Goal: Navigation & Orientation: Find specific page/section

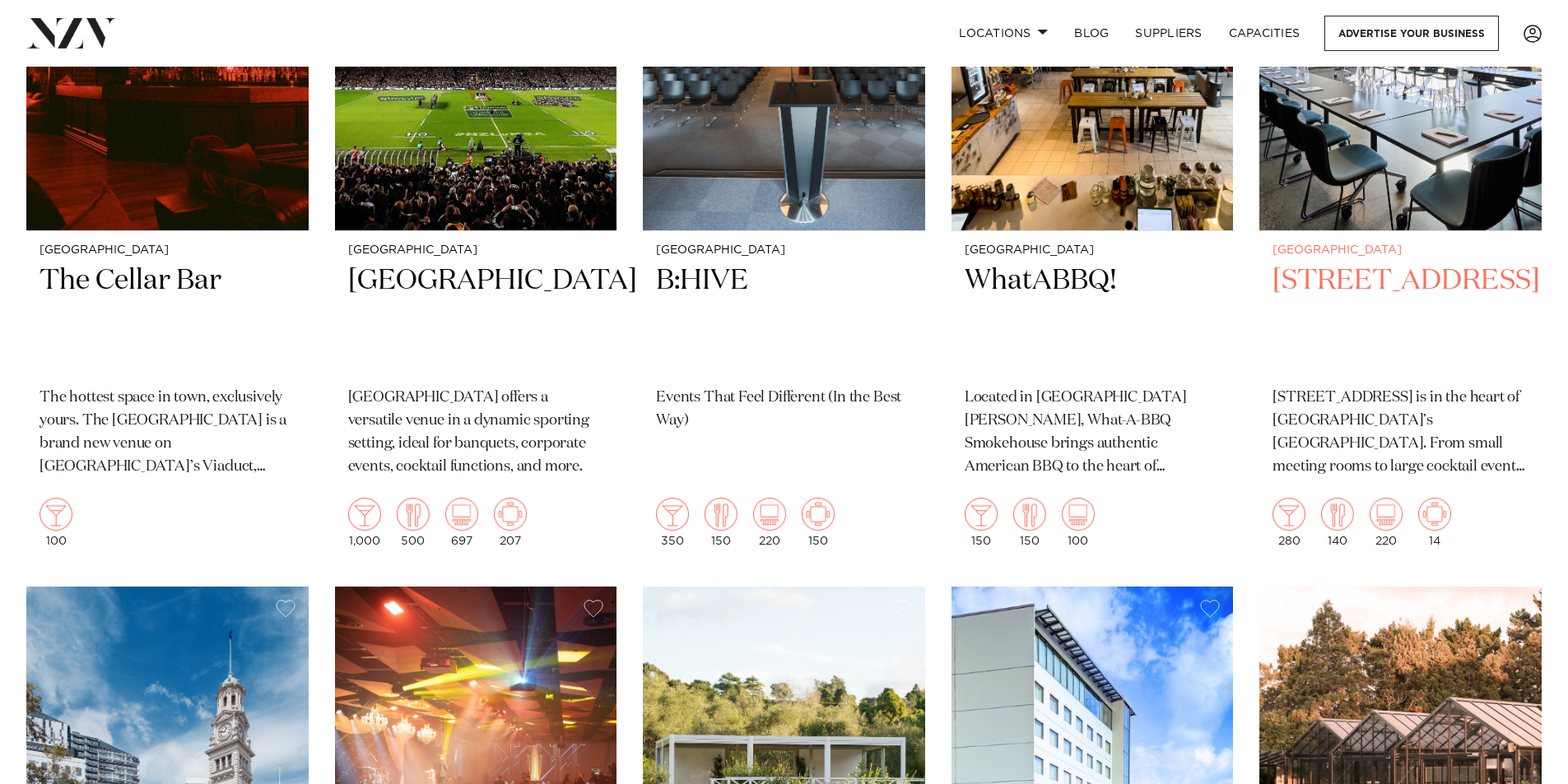
scroll to position [9792, 0]
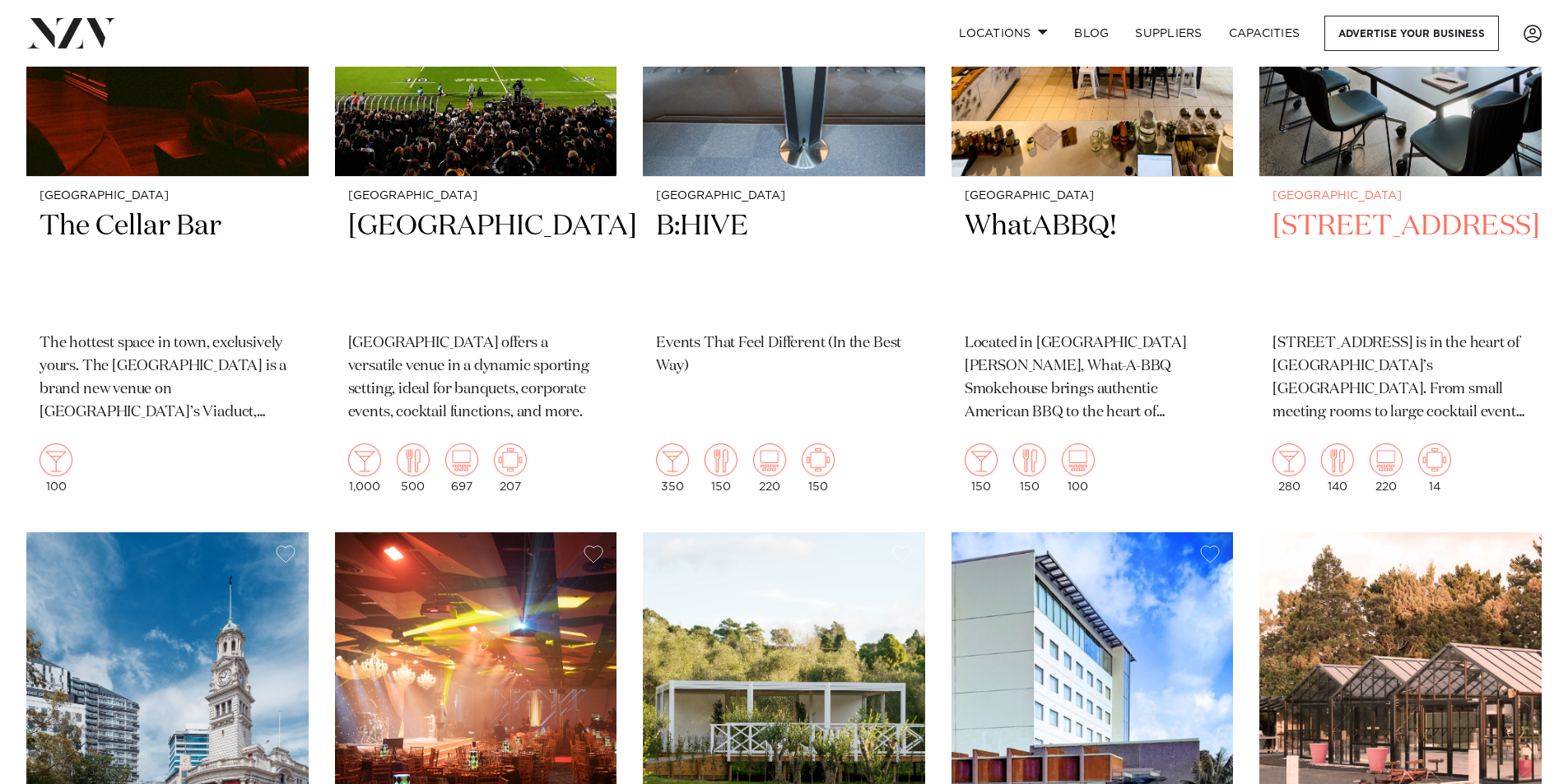
click at [1375, 332] on p "[STREET_ADDRESS] is in the heart of [GEOGRAPHIC_DATA]’s [GEOGRAPHIC_DATA]. From…" at bounding box center [1400, 378] width 256 height 92
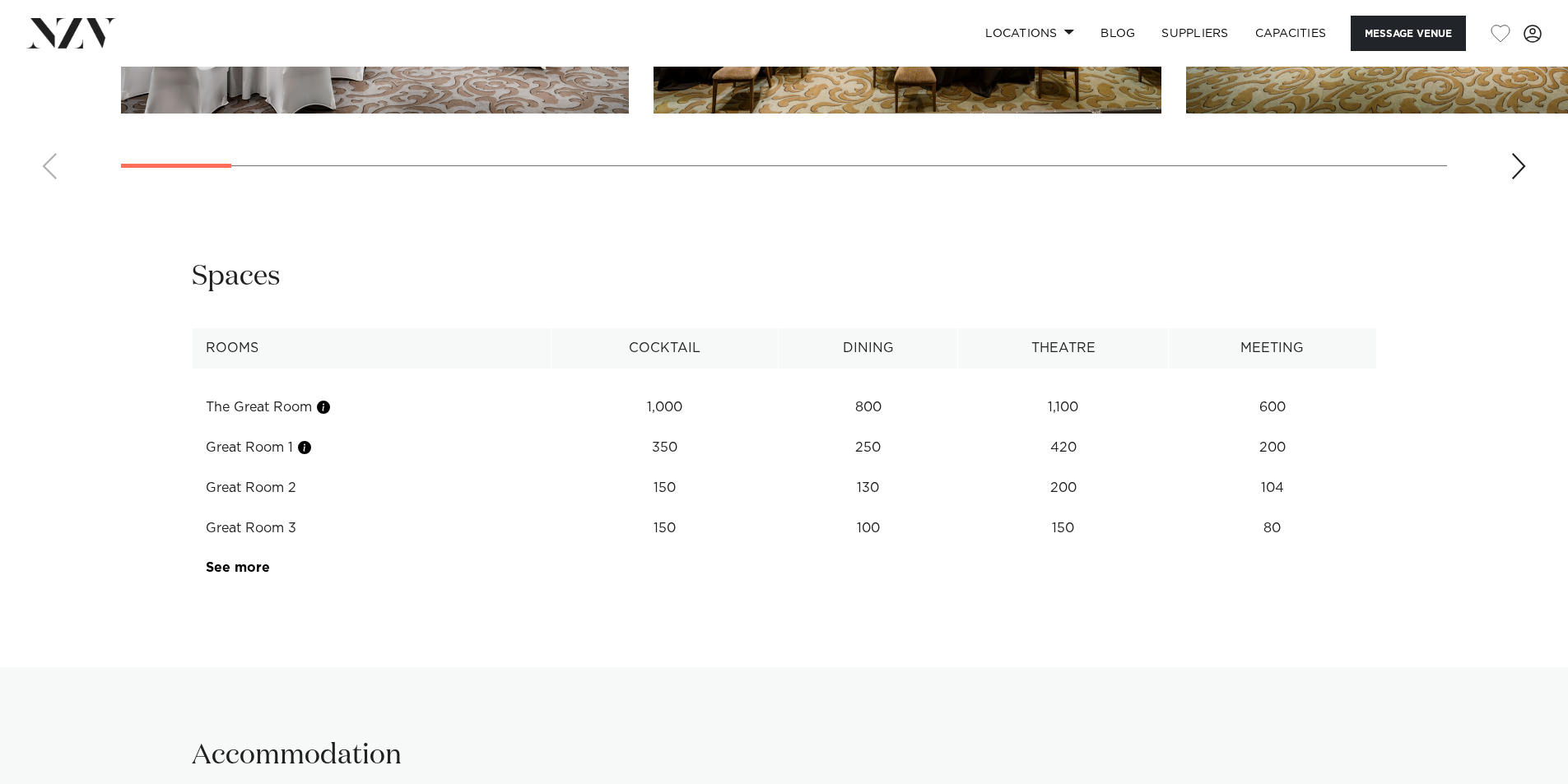
scroll to position [2057, 0]
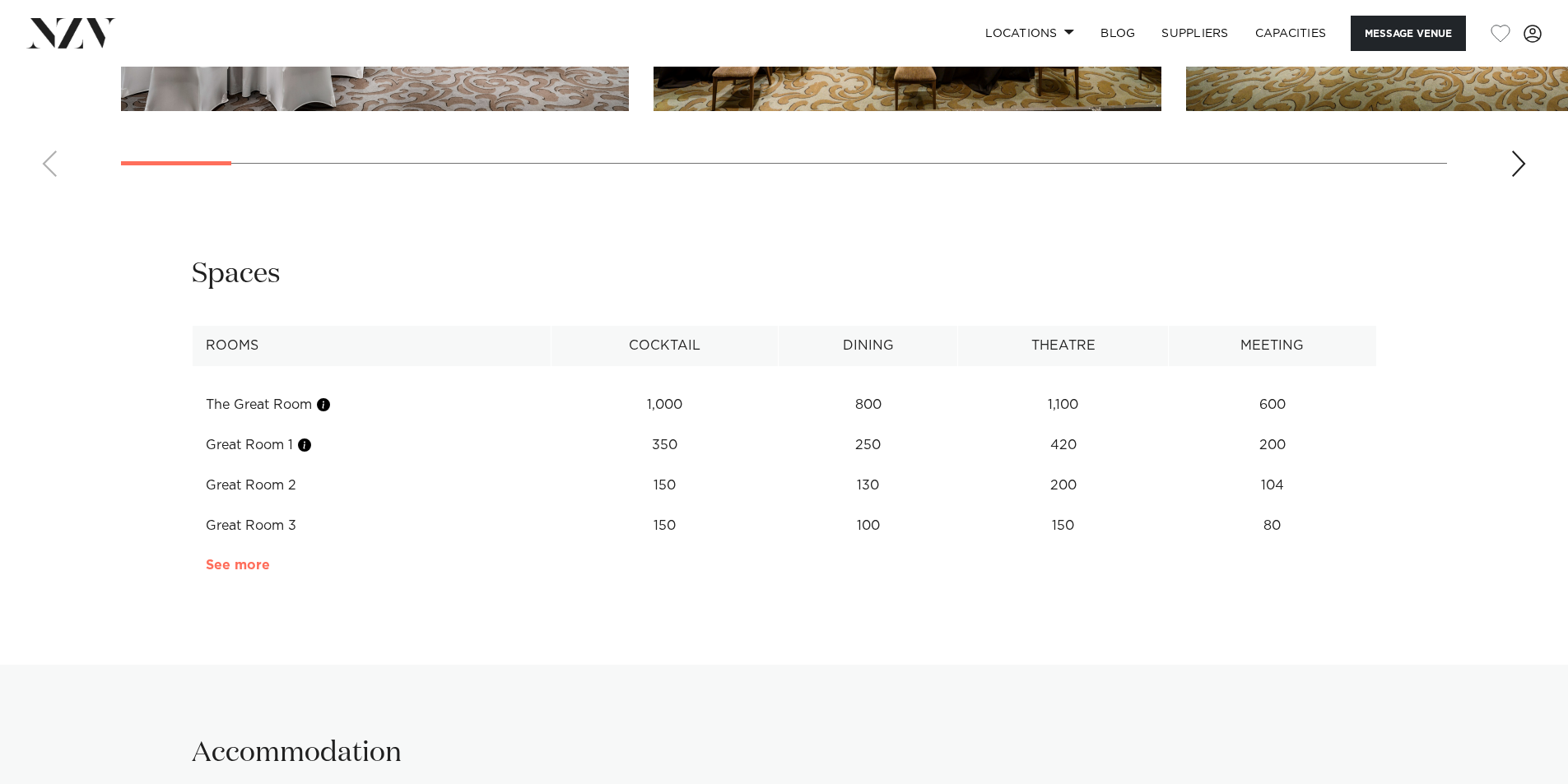
click at [252, 559] on link "See more" at bounding box center [270, 565] width 128 height 13
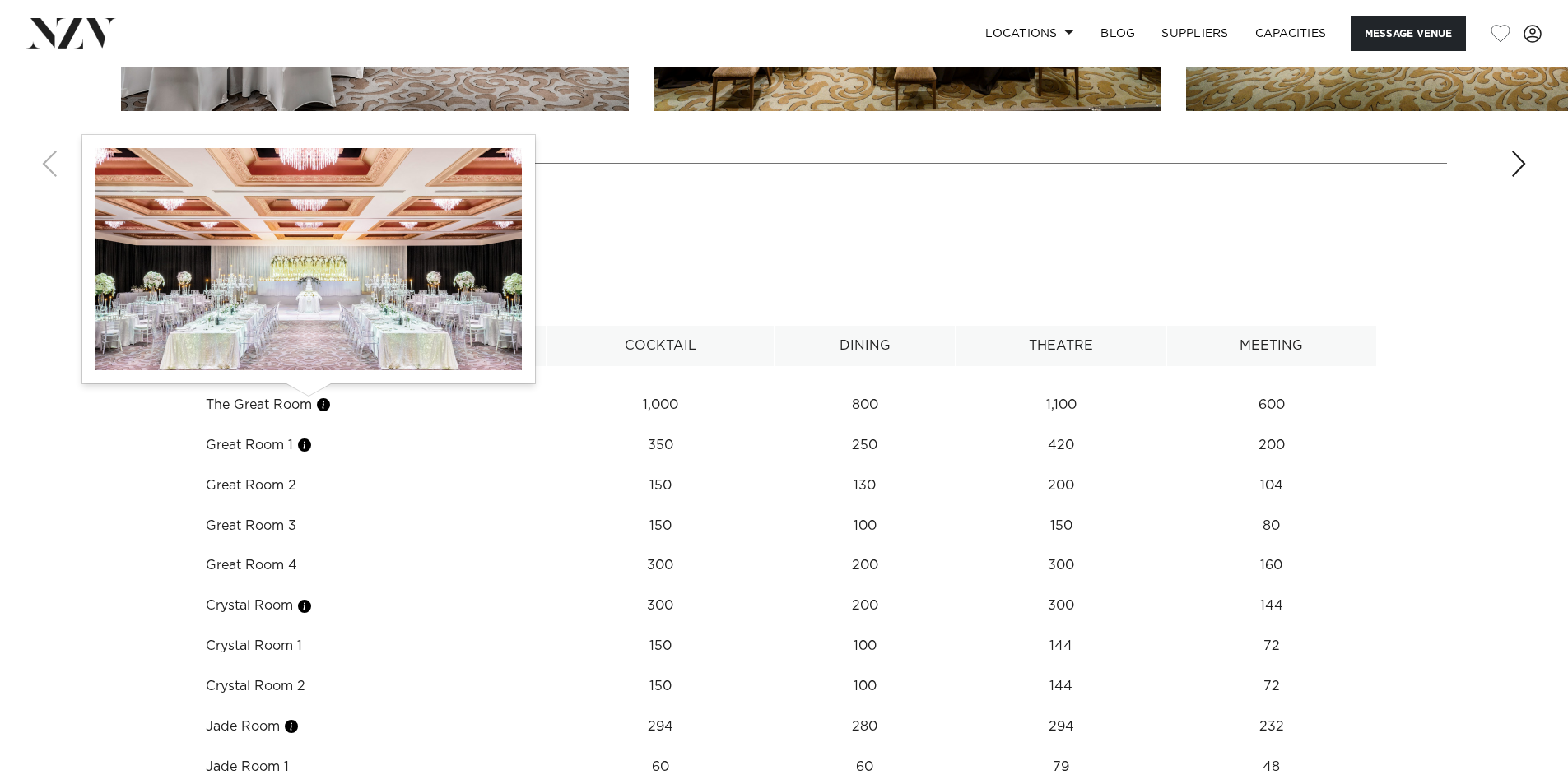
click at [306, 437] on button "button" at bounding box center [304, 445] width 16 height 16
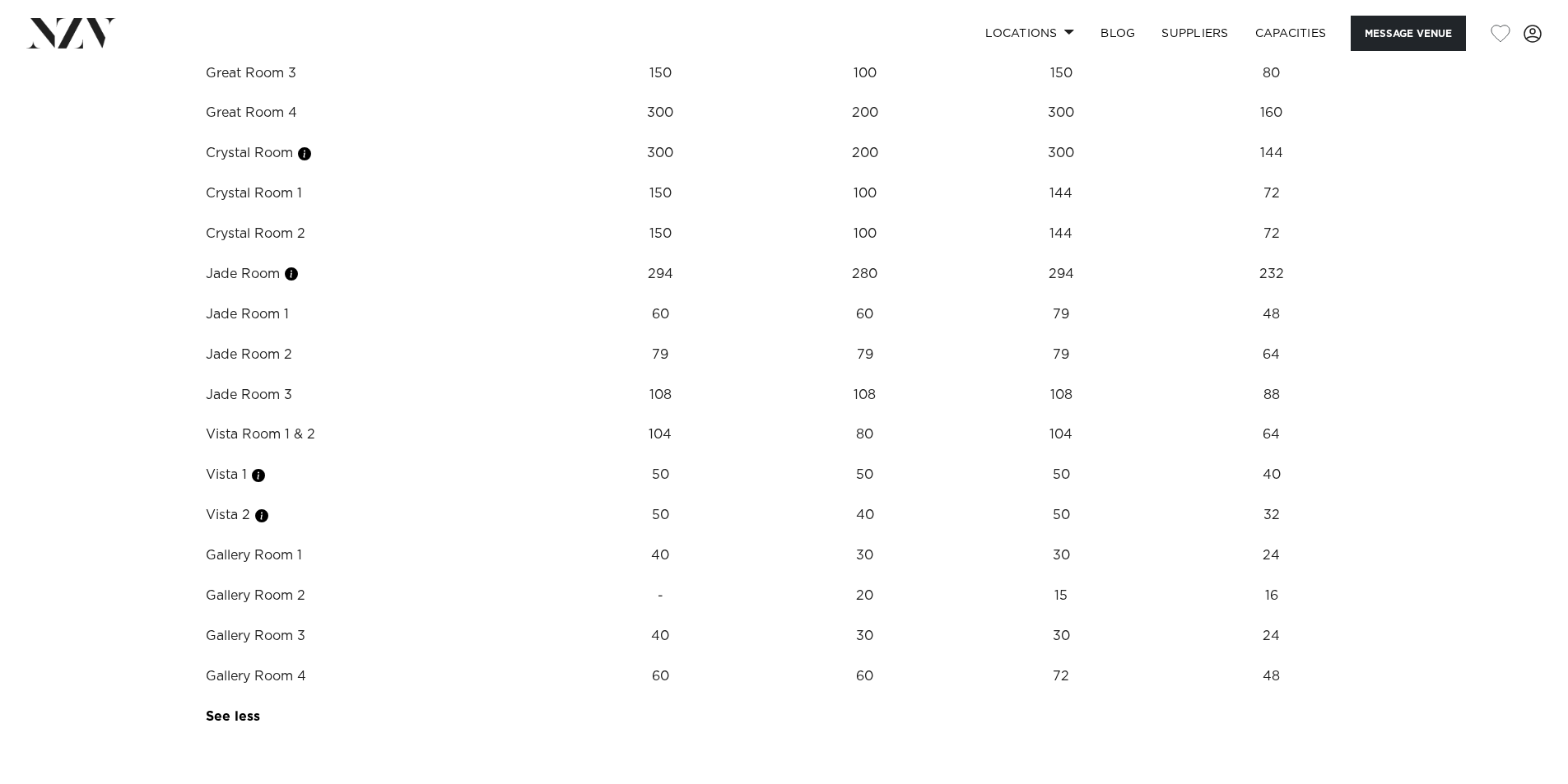
scroll to position [2501, 0]
